Goal: Find specific page/section: Find specific page/section

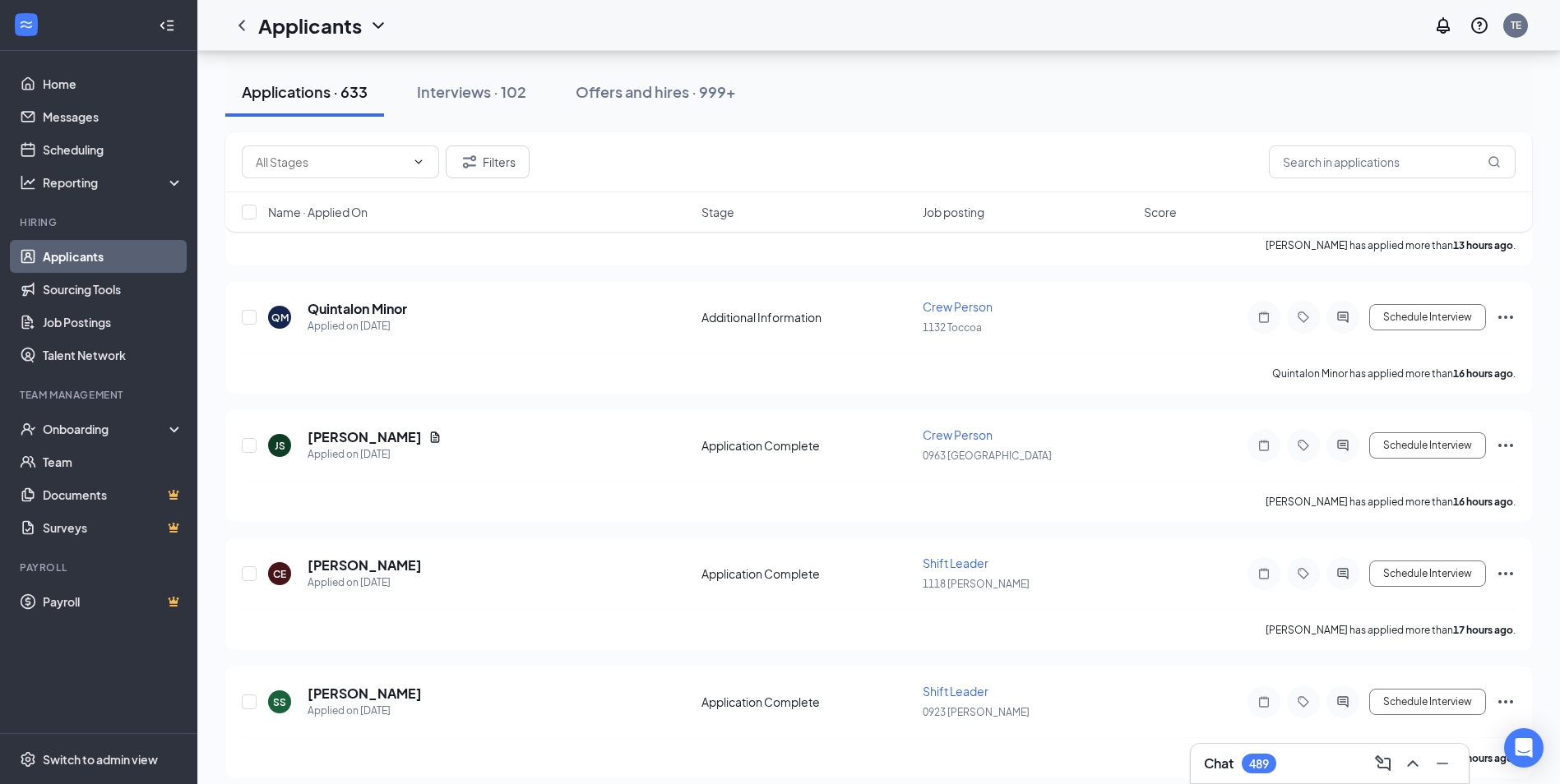
scroll to position [2137, 0]
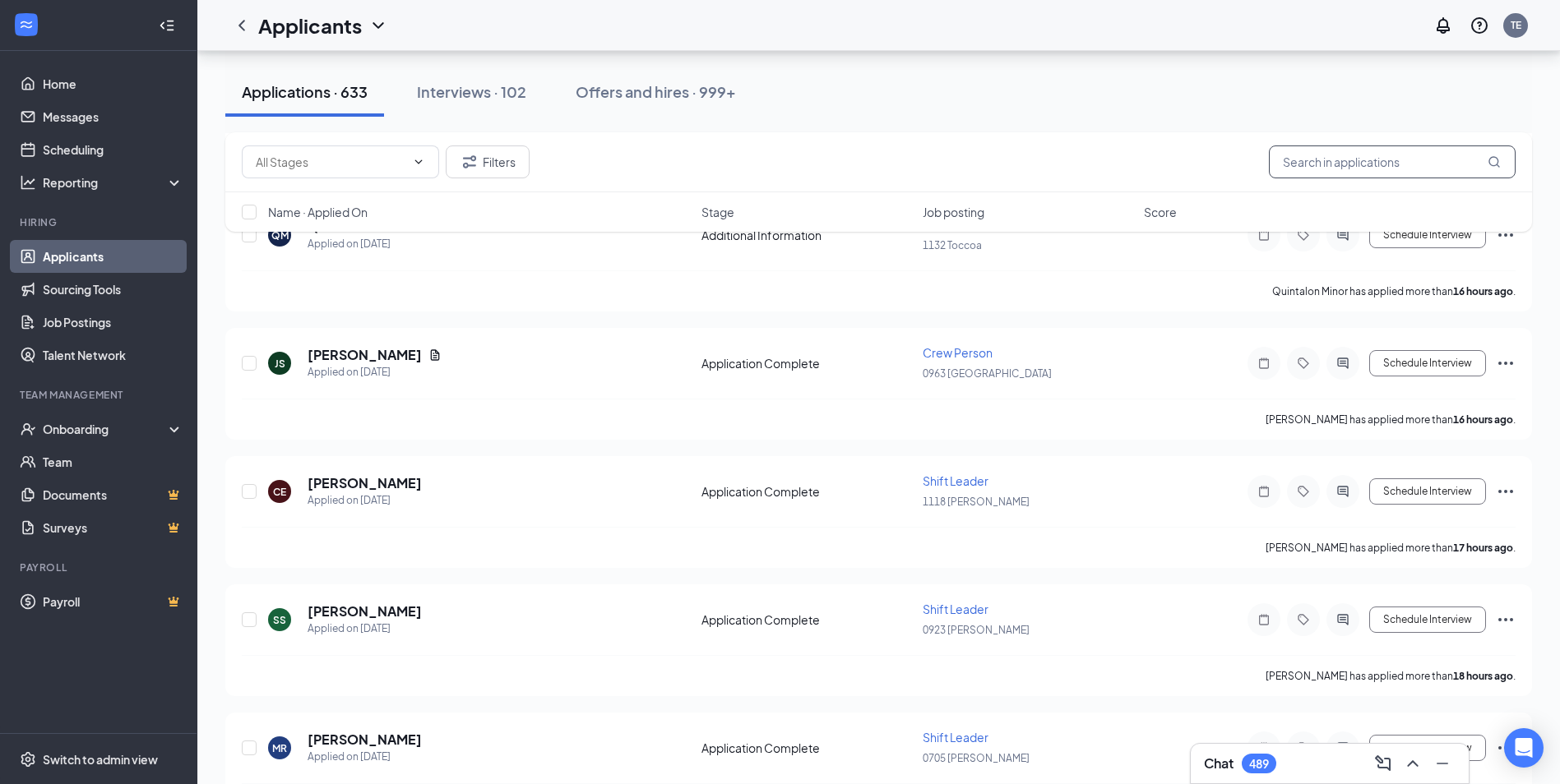
click at [1310, 153] on input "text" at bounding box center [1392, 161] width 247 height 33
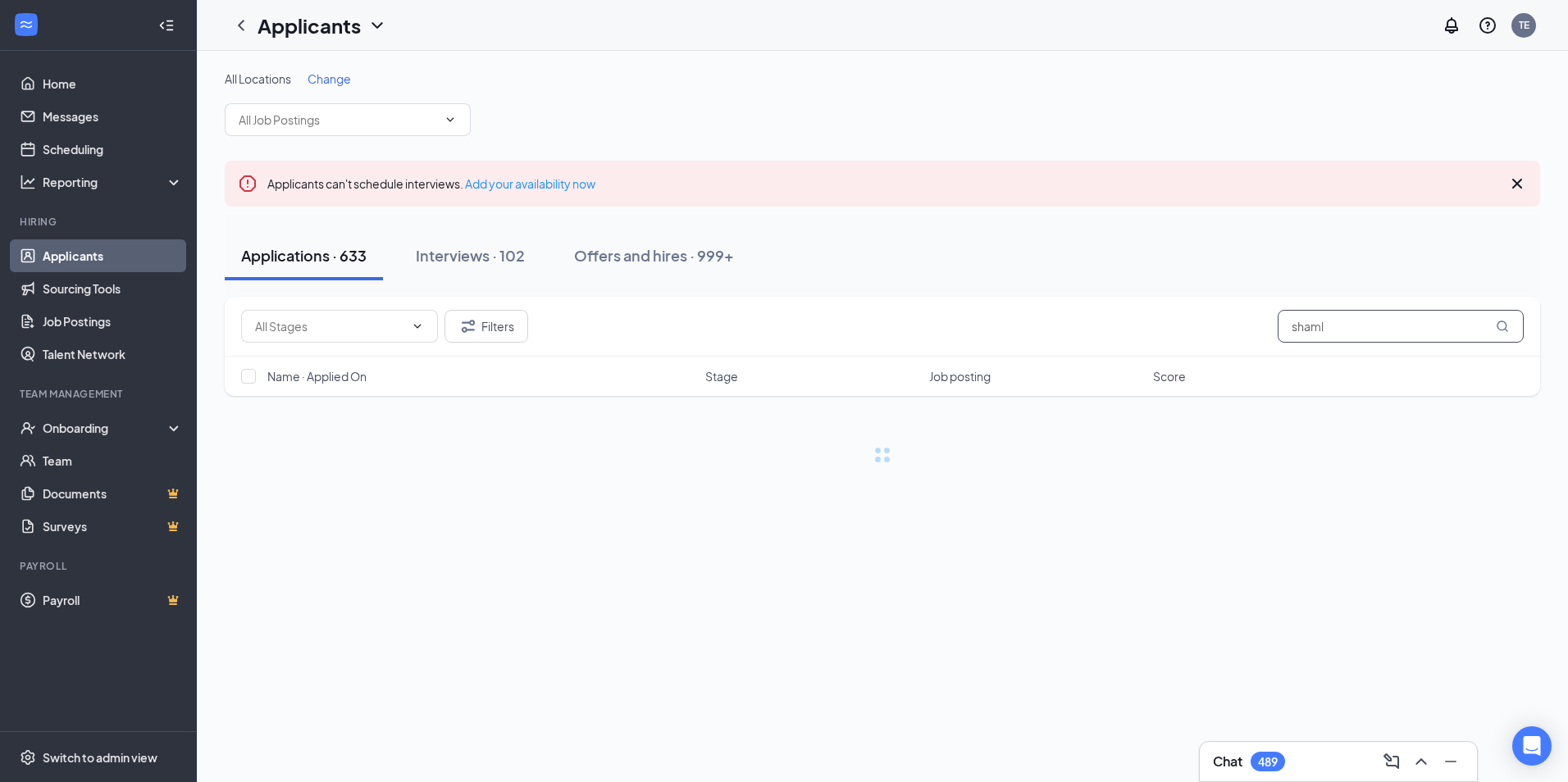
type input "shamla"
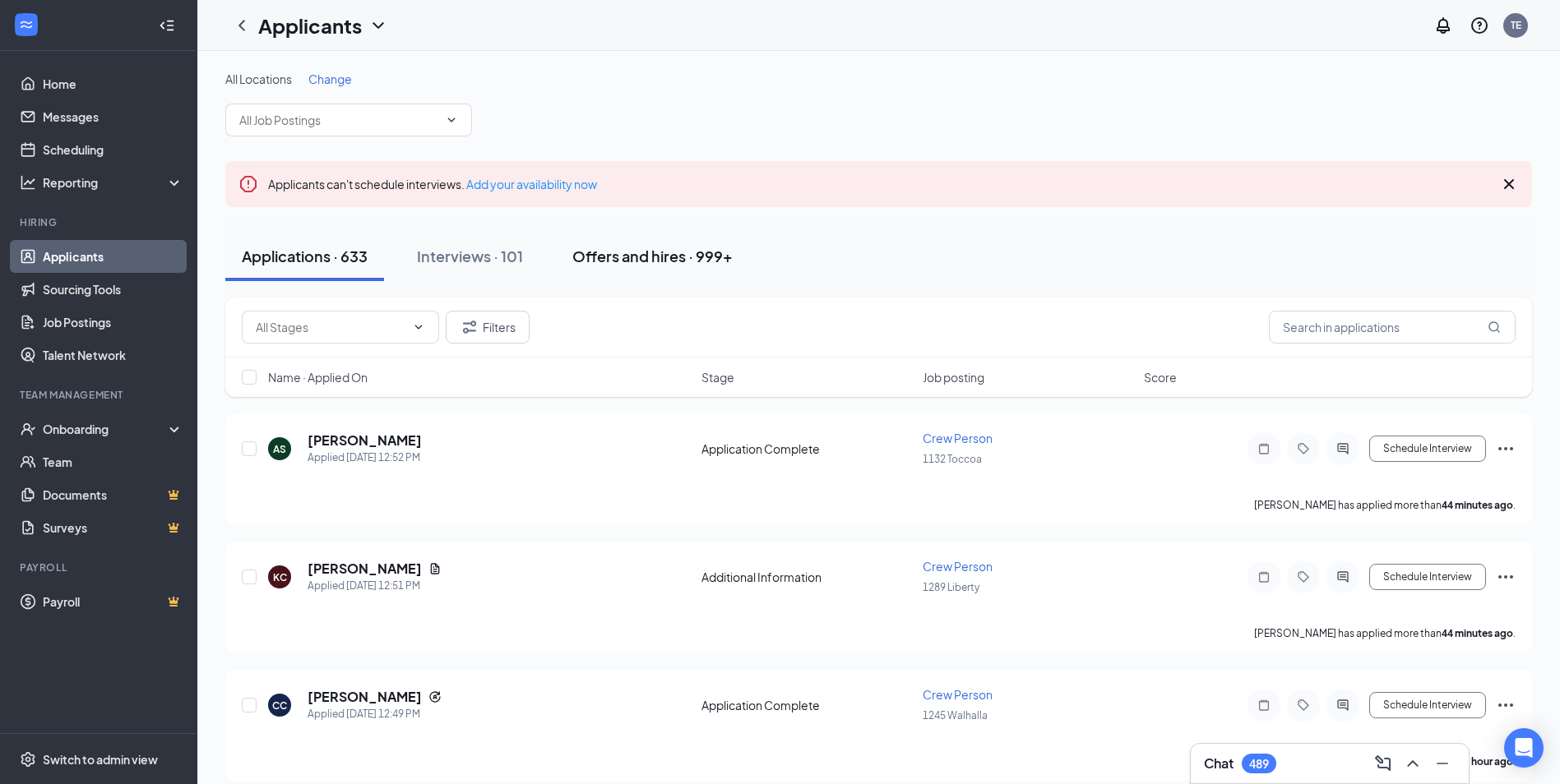
click at [681, 249] on div "Offers and hires · 999+" at bounding box center [653, 256] width 161 height 20
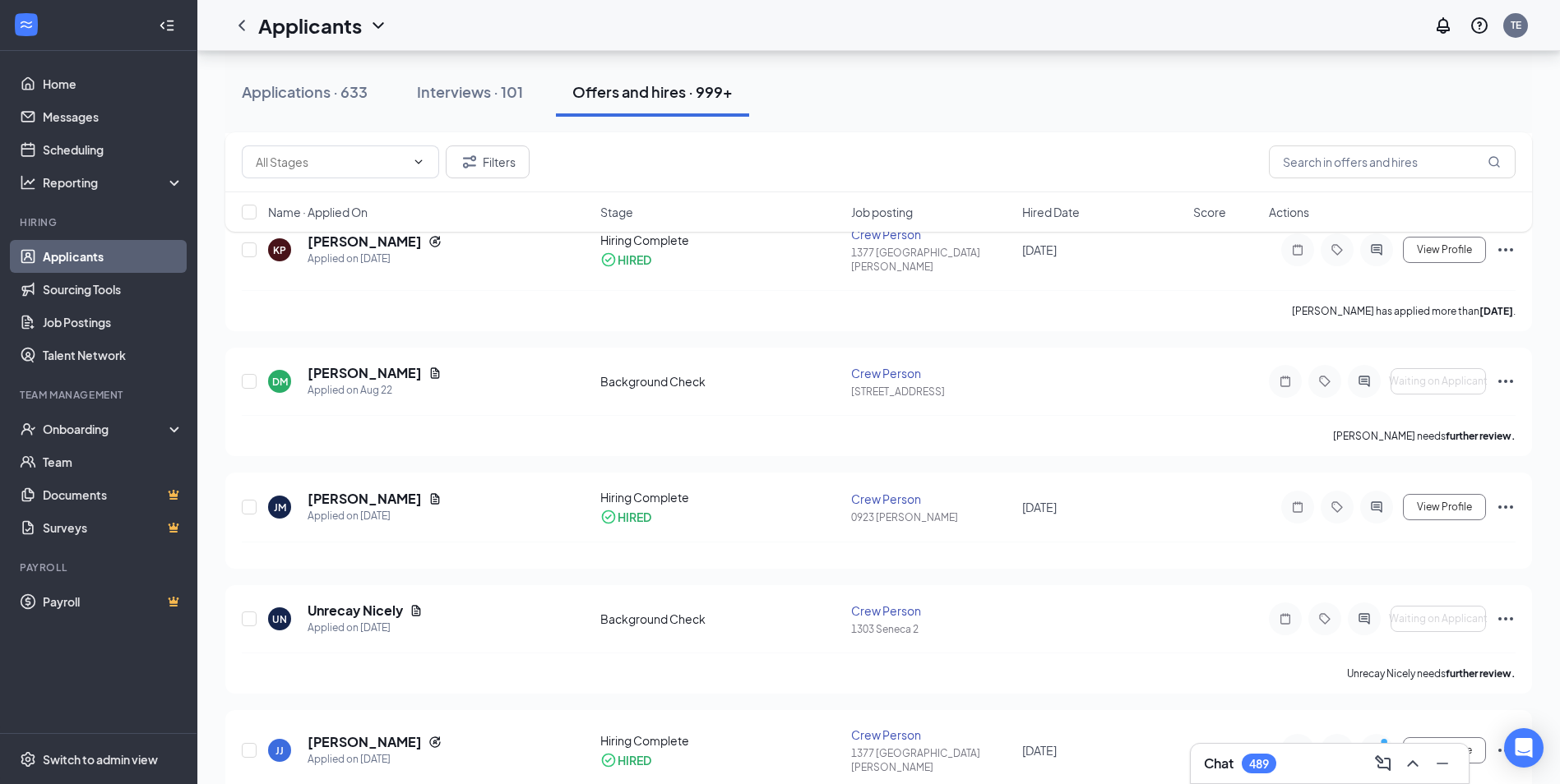
scroll to position [411, 0]
